Goal: Information Seeking & Learning: Check status

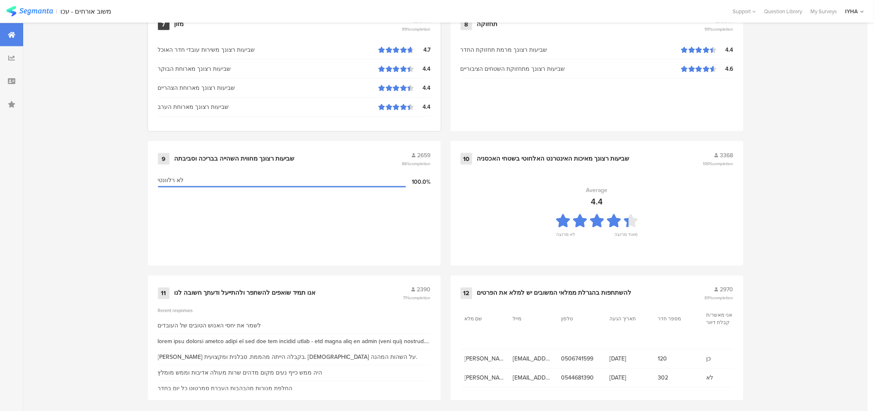
scroll to position [803, 0]
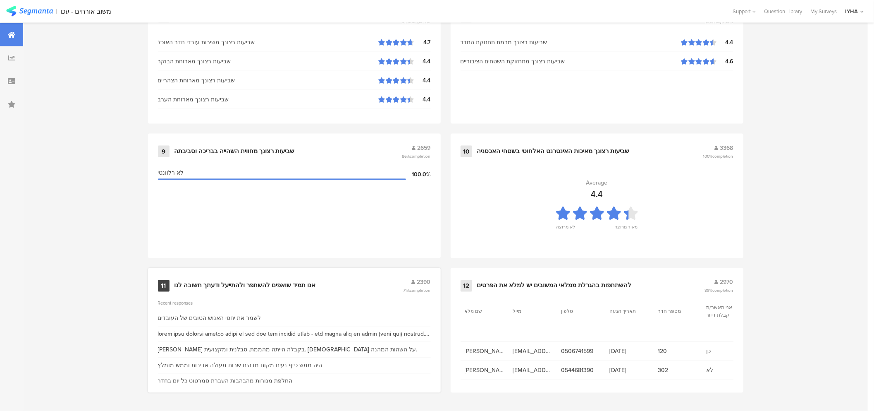
click at [227, 282] on div "אנו תמיד שואפים להשתפר ולהתייעל ודעתך חשובה לנו" at bounding box center [245, 286] width 141 height 8
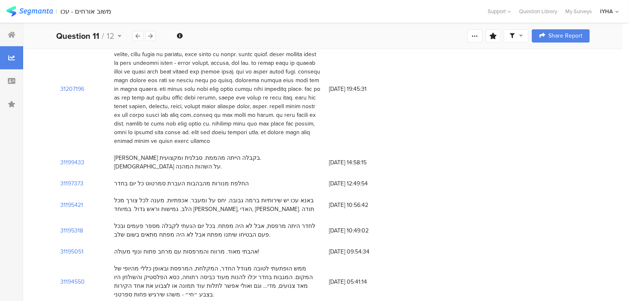
scroll to position [165, 0]
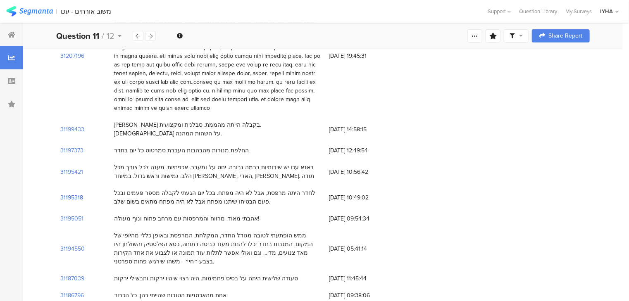
click at [69, 194] on section "31195318" at bounding box center [71, 198] width 23 height 9
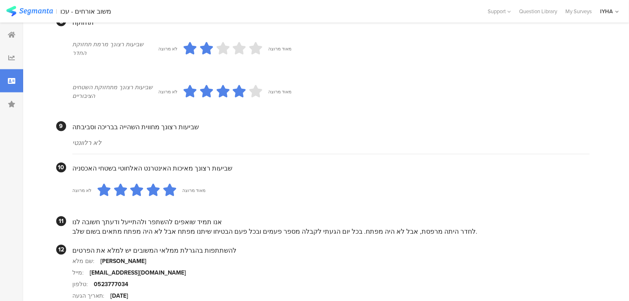
scroll to position [728, 0]
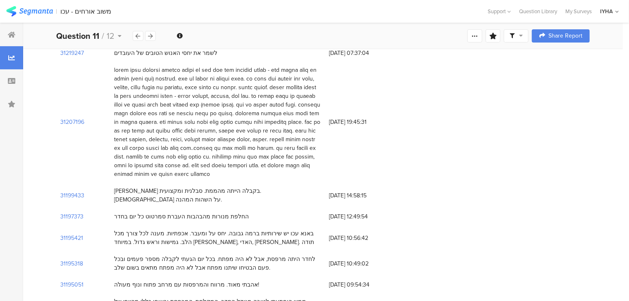
scroll to position [165, 0]
